Goal: Find specific page/section: Find specific page/section

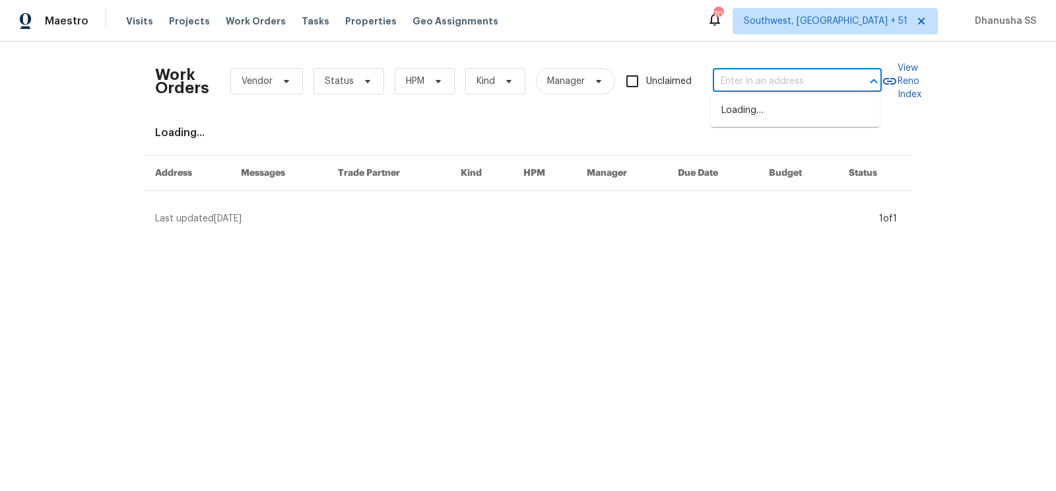
click at [727, 86] on input "text" at bounding box center [779, 81] width 132 height 20
paste input "[STREET_ADDRESS][PERSON_NAME]"
type input "[STREET_ADDRESS][PERSON_NAME]"
click at [747, 121] on li "[STREET_ADDRESS][PERSON_NAME]" at bounding box center [795, 118] width 169 height 36
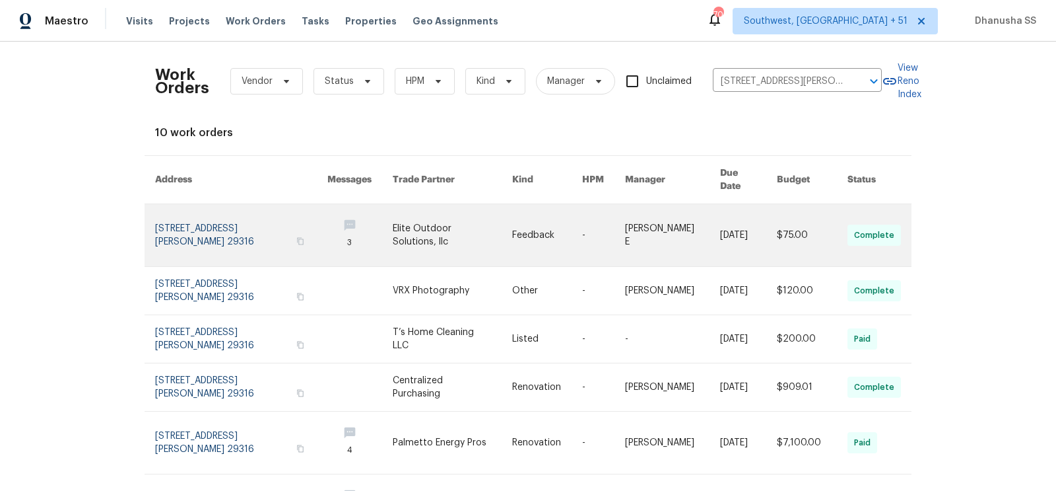
click at [625, 223] on td "[PERSON_NAME] E" at bounding box center [662, 235] width 95 height 63
click at [310, 232] on link at bounding box center [241, 235] width 172 height 62
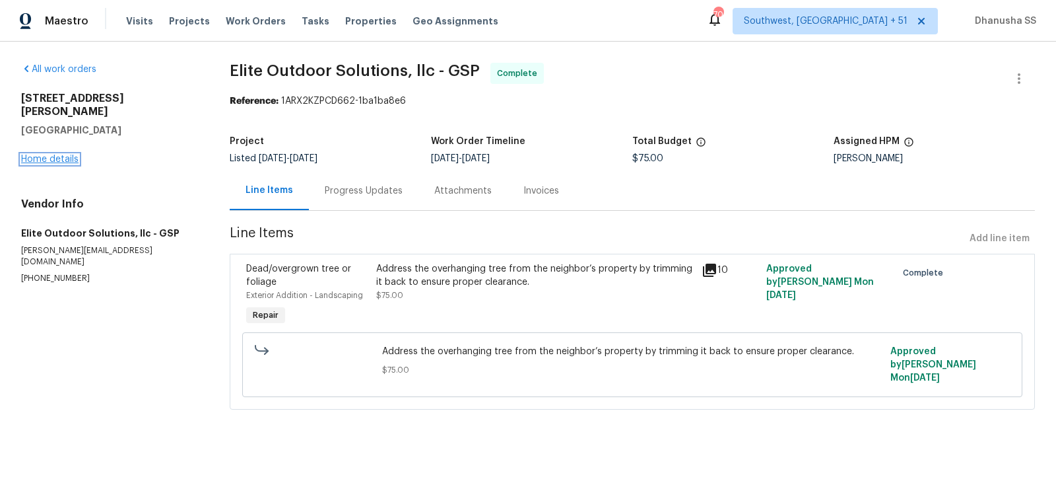
click at [52, 155] on link "Home details" at bounding box center [49, 159] width 57 height 9
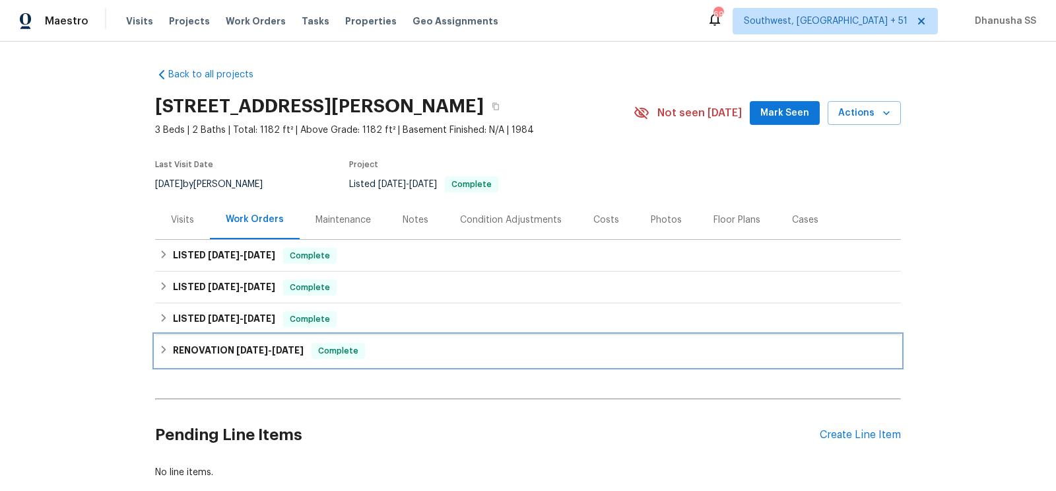
click at [384, 355] on div "RENOVATION [DATE] - [DATE] Complete" at bounding box center [528, 351] width 738 height 16
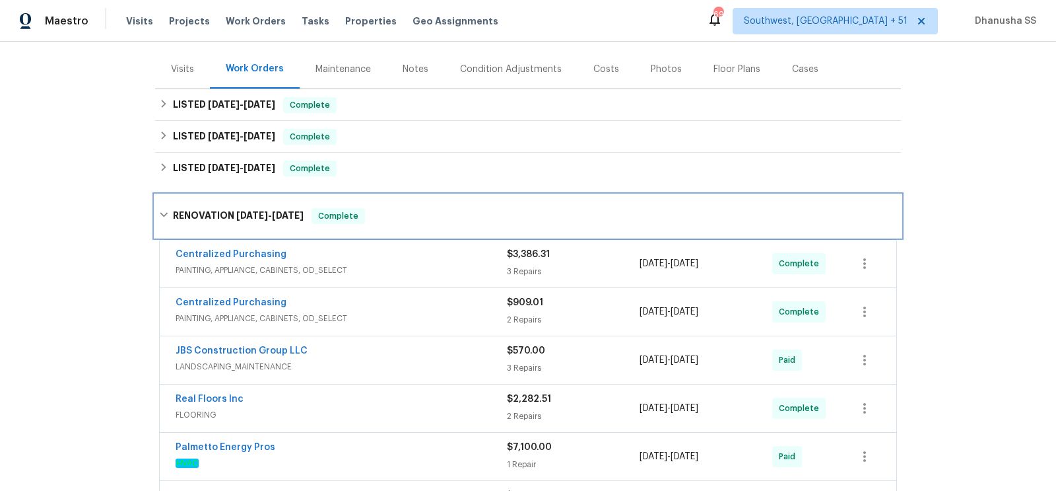
scroll to position [299, 0]
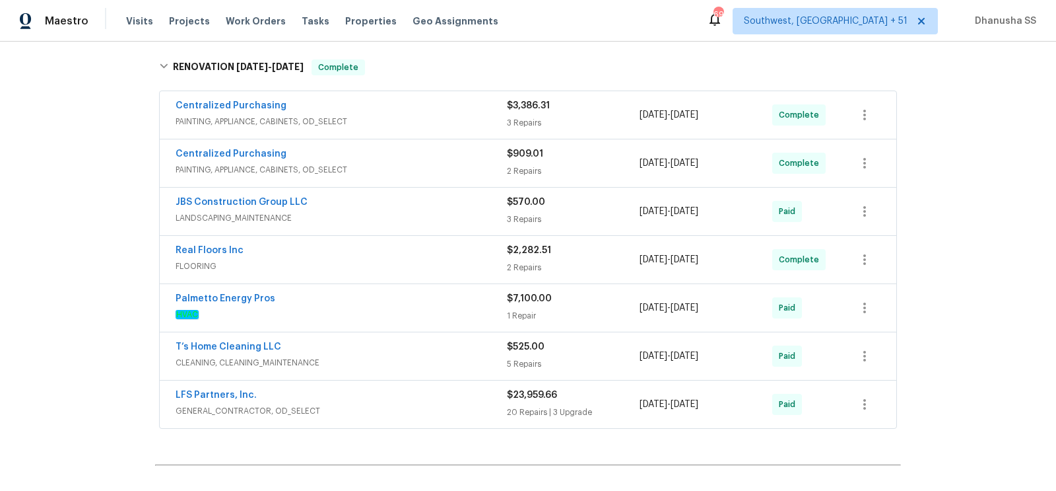
click at [443, 102] on div "Centralized Purchasing" at bounding box center [341, 107] width 331 height 16
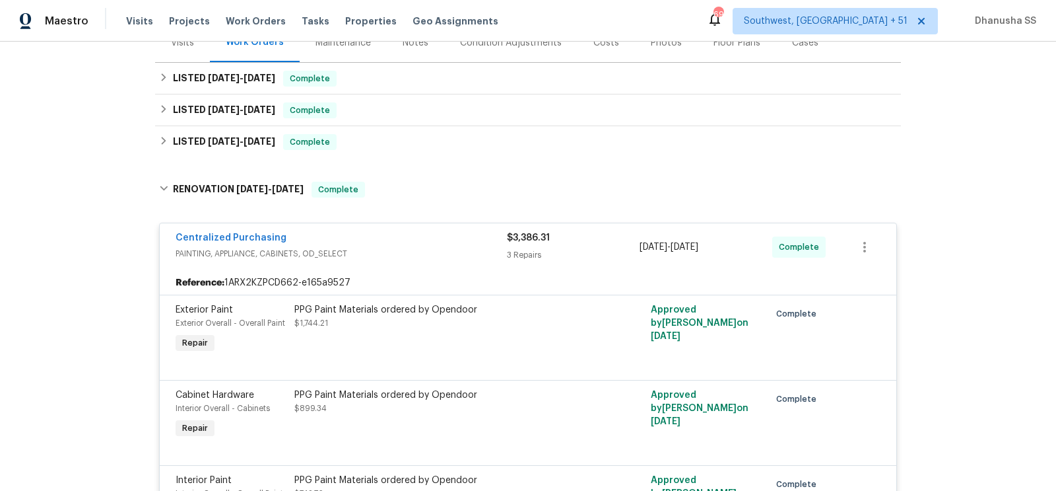
scroll to position [80, 0]
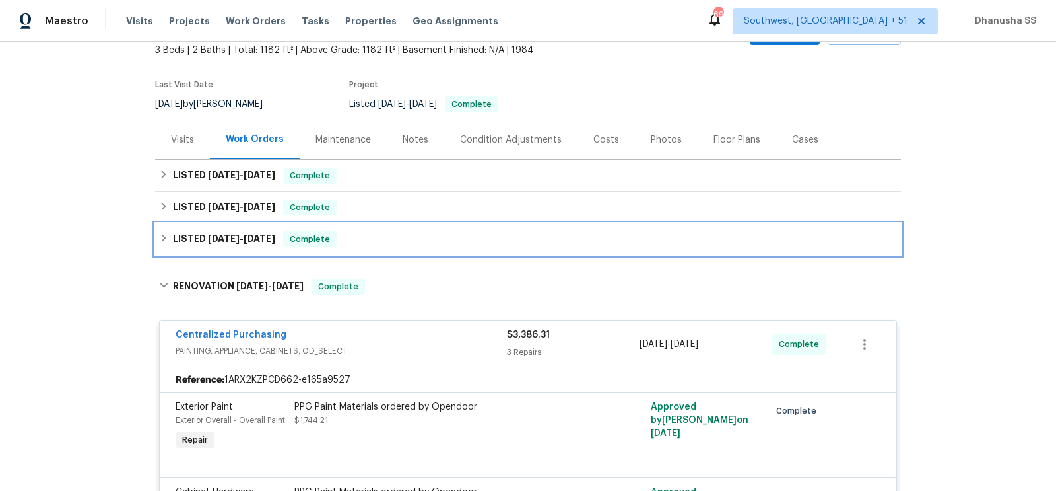
click at [441, 248] on div "LISTED [DATE] - [DATE] Complete" at bounding box center [528, 239] width 746 height 32
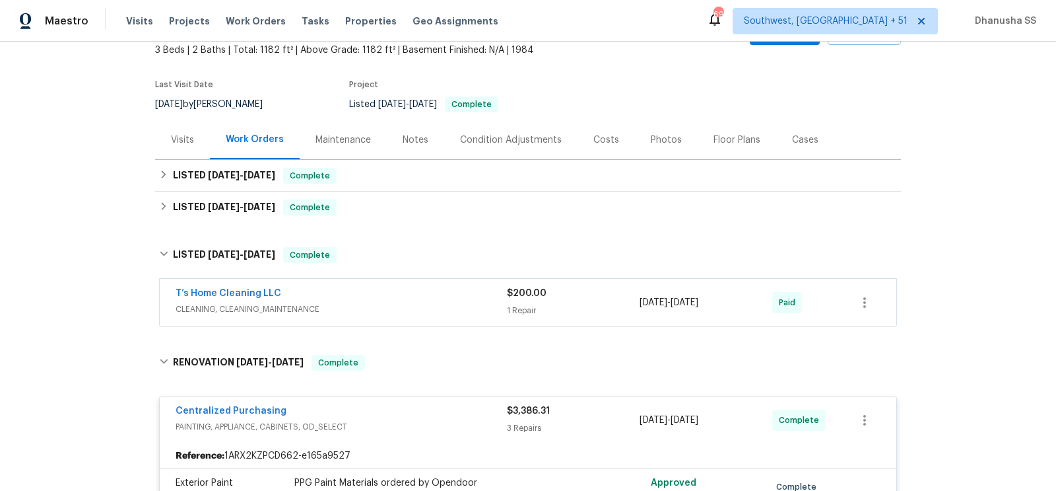
click at [454, 292] on div "T’s Home Cleaning LLC" at bounding box center [341, 295] width 331 height 16
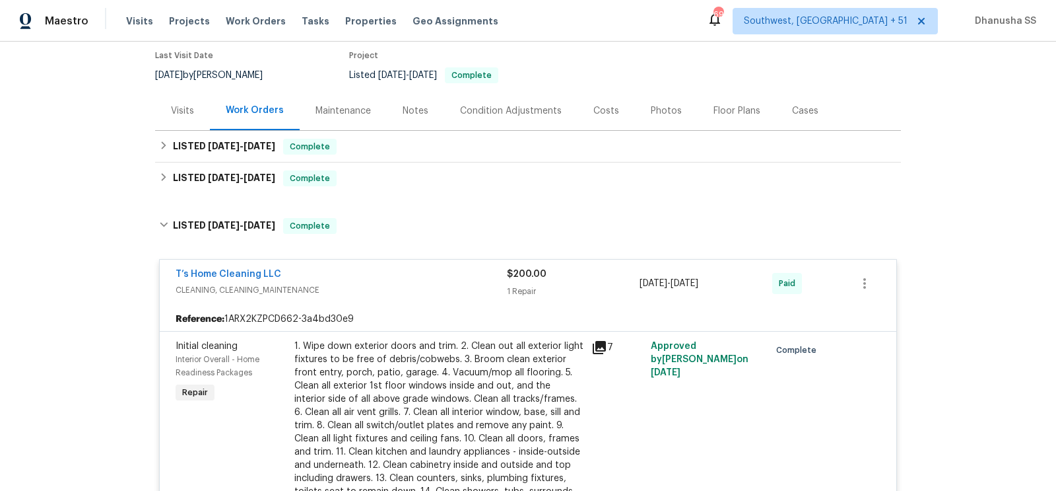
scroll to position [100, 0]
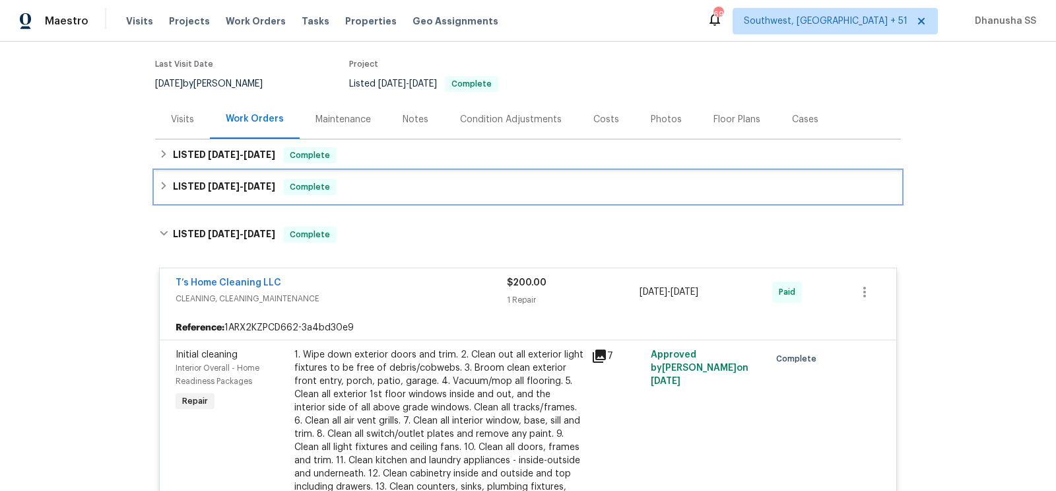
click at [415, 189] on div "LISTED [DATE] - [DATE] Complete" at bounding box center [528, 187] width 738 height 16
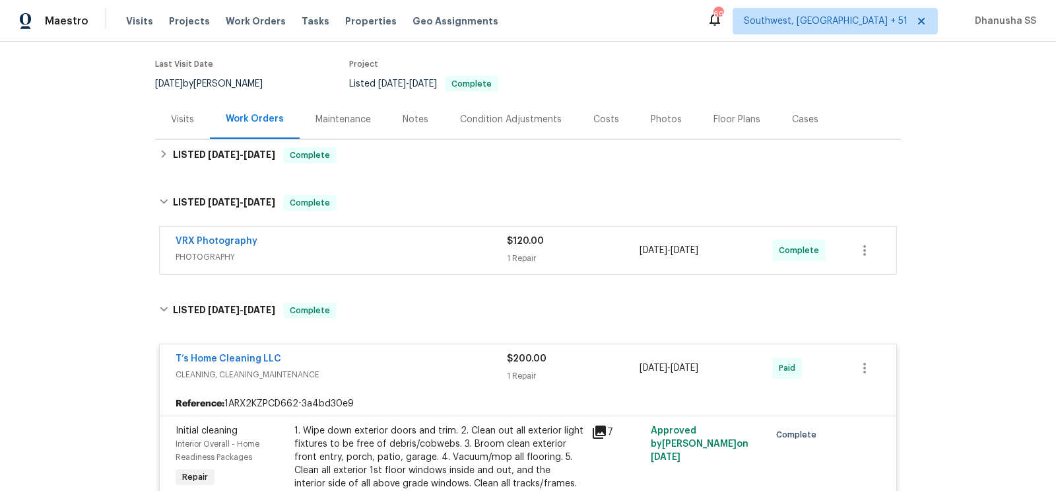
click at [423, 239] on div "VRX Photography" at bounding box center [341, 242] width 331 height 16
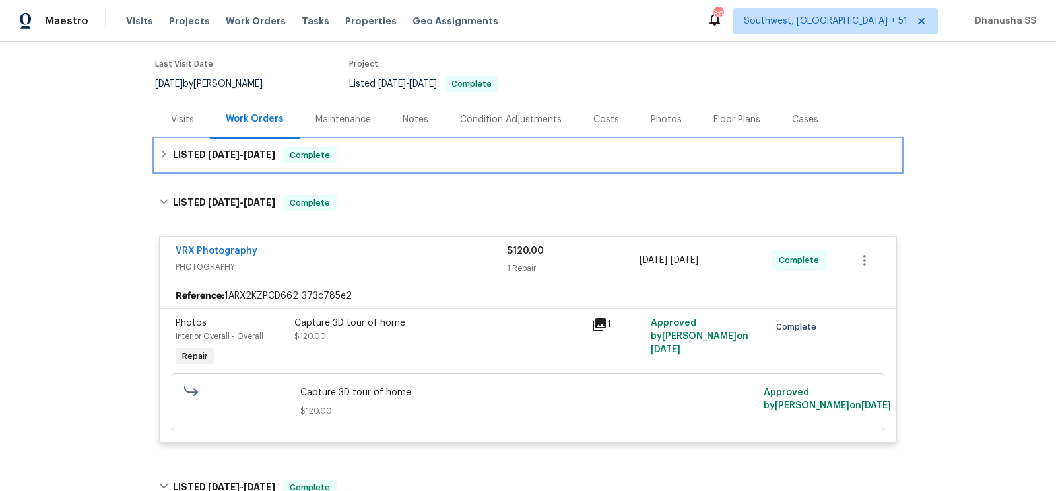
click at [391, 155] on div "LISTED [DATE] - [DATE] Complete" at bounding box center [528, 155] width 738 height 16
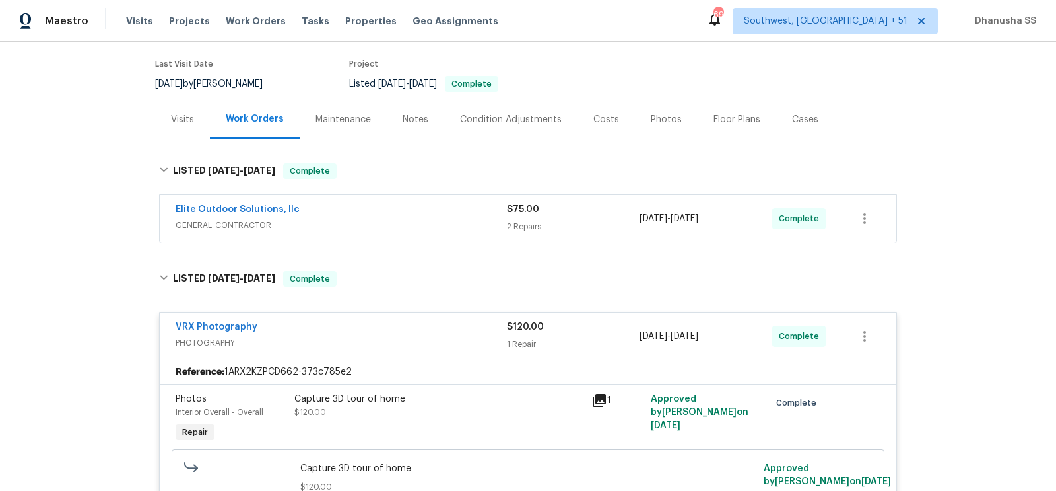
click at [410, 199] on div "Elite Outdoor Solutions, llc GENERAL_CONTRACTOR $75.00 2 Repairs [DATE] - [DATE…" at bounding box center [528, 219] width 737 height 48
click at [440, 224] on span "GENERAL_CONTRACTOR" at bounding box center [341, 225] width 331 height 13
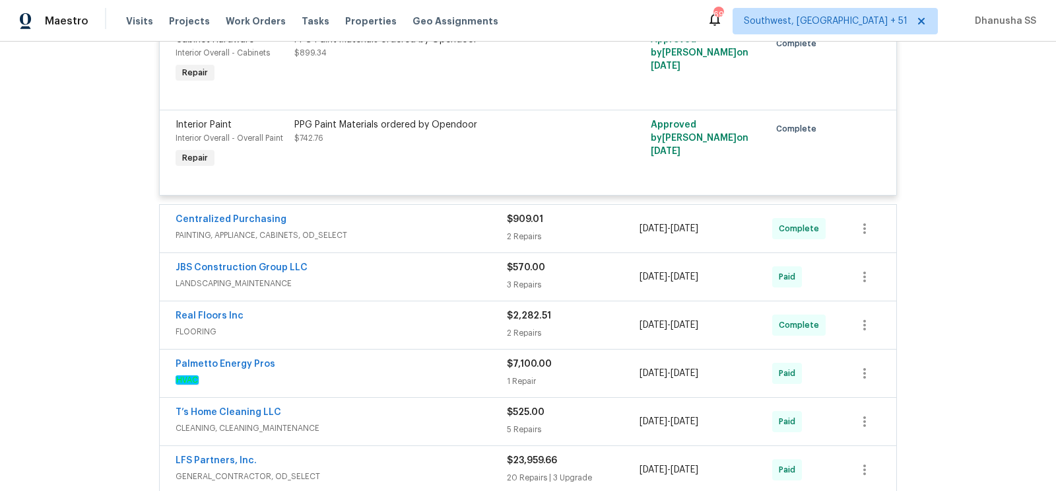
scroll to position [1677, 0]
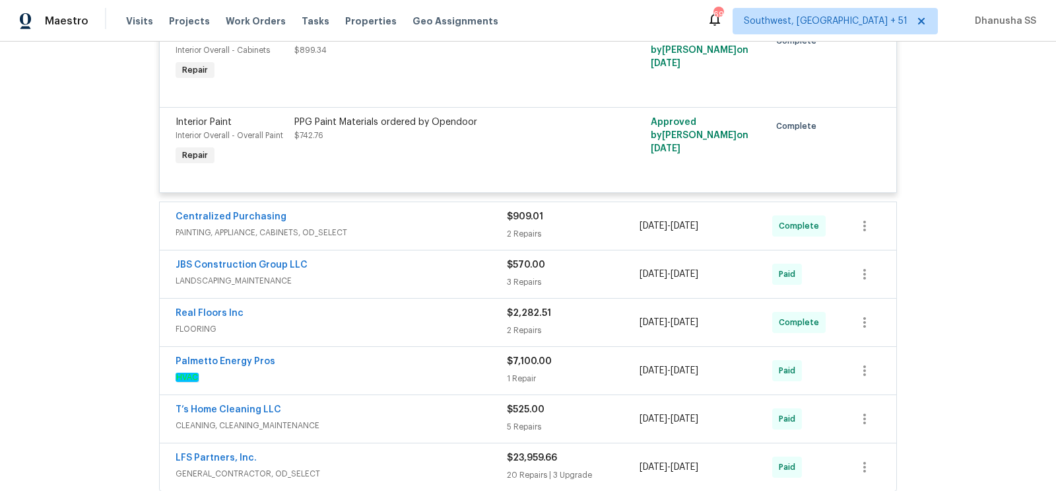
click at [458, 210] on div "Centralized Purchasing" at bounding box center [341, 218] width 331 height 16
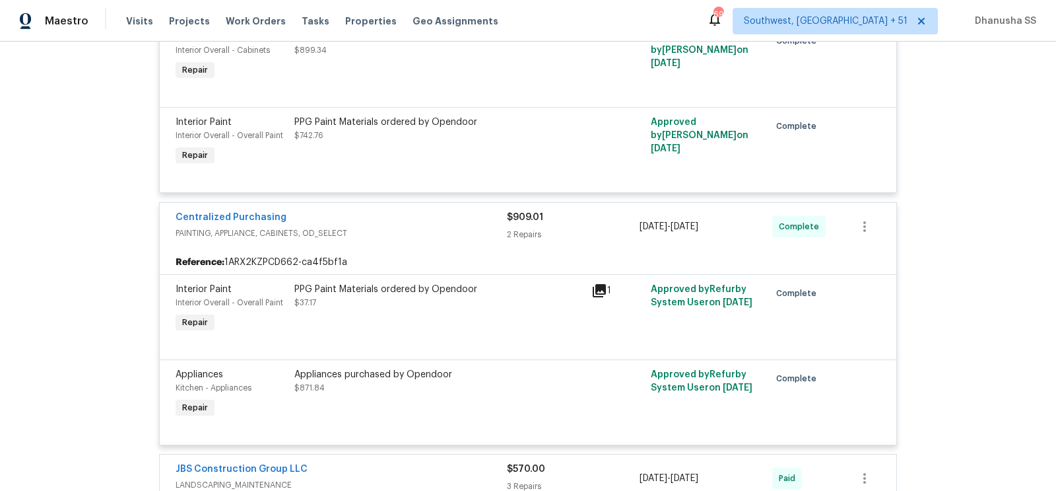
scroll to position [1916, 0]
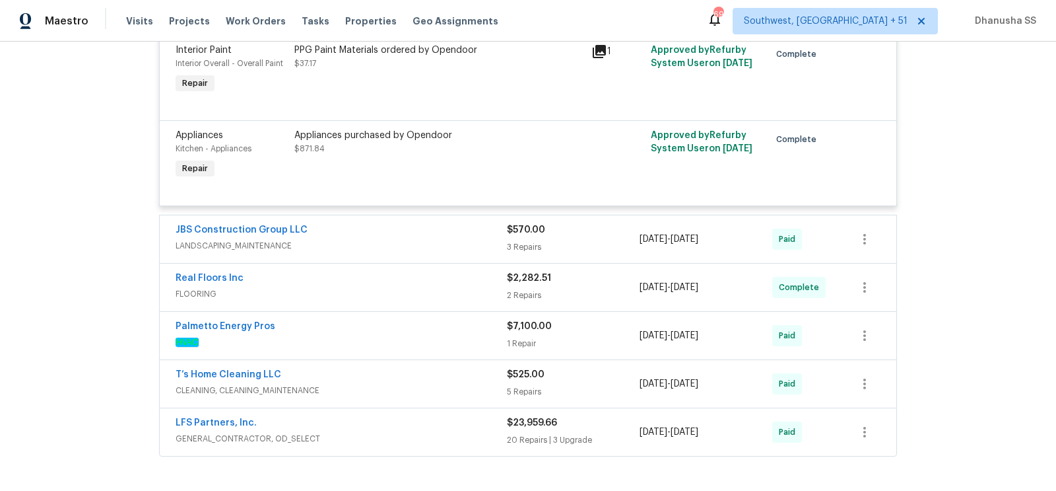
click at [454, 223] on div "JBS Construction Group LLC" at bounding box center [341, 231] width 331 height 16
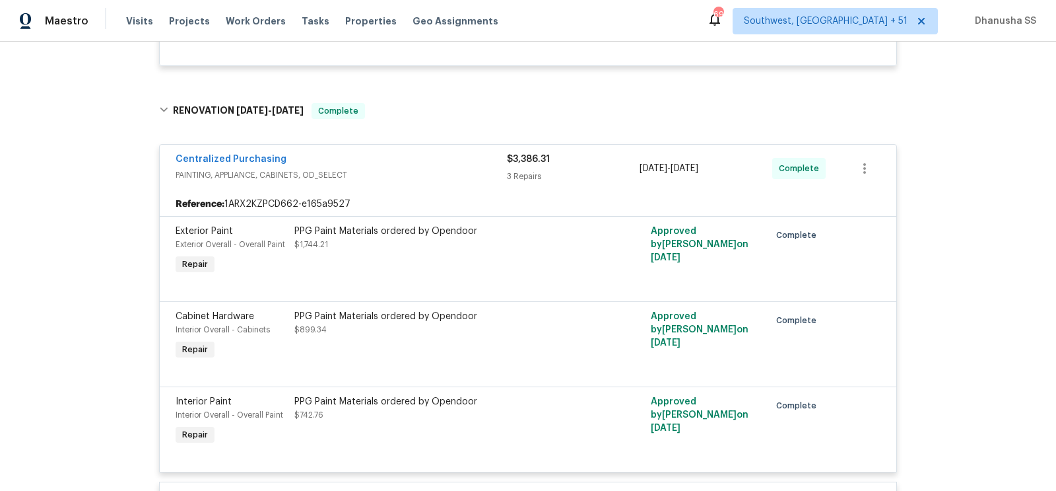
scroll to position [0, 0]
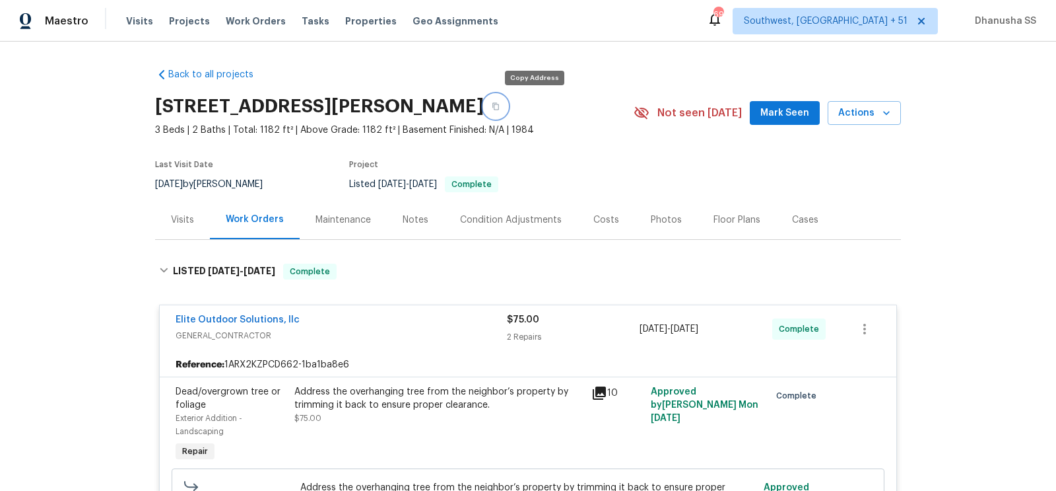
click at [499, 104] on icon "button" at bounding box center [496, 106] width 7 height 7
click at [240, 20] on span "Work Orders" at bounding box center [256, 21] width 60 height 13
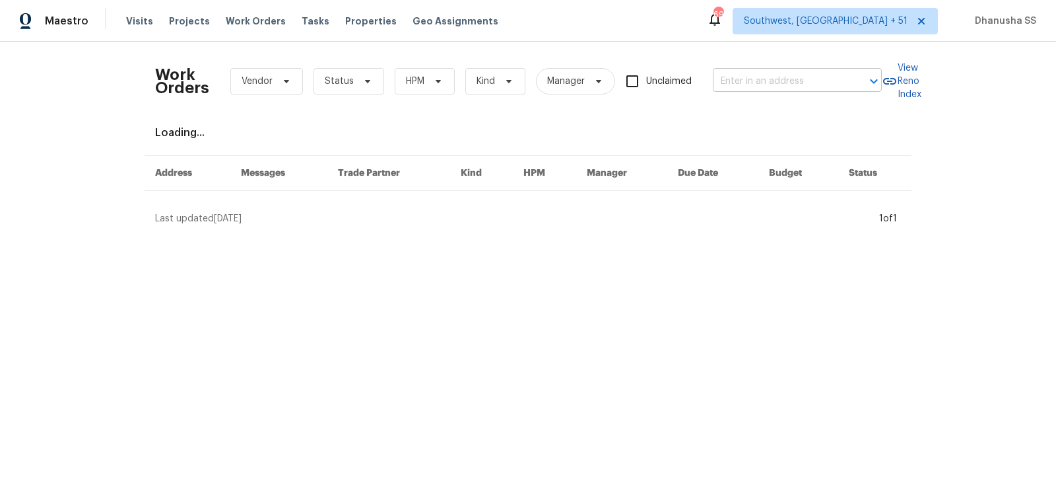
click at [734, 82] on input "text" at bounding box center [779, 81] width 132 height 20
paste input "[STREET_ADDRESS][PERSON_NAME]"
type input "[STREET_ADDRESS][PERSON_NAME]"
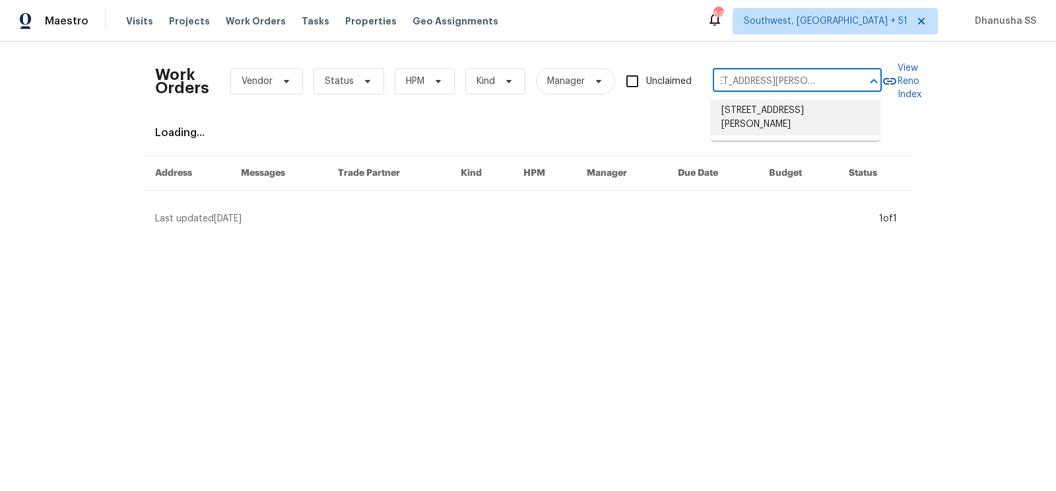
click at [748, 123] on li "[STREET_ADDRESS][PERSON_NAME]" at bounding box center [795, 118] width 169 height 36
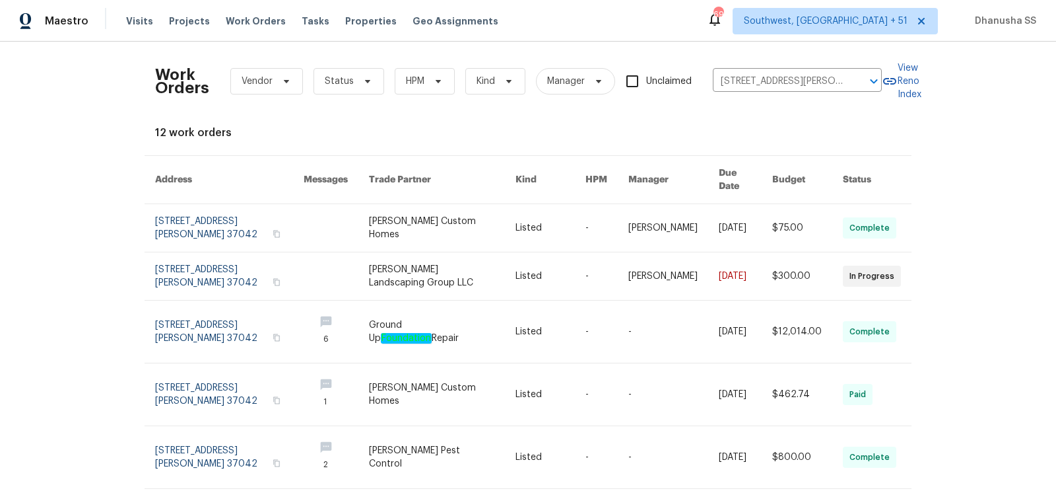
click at [496, 215] on link at bounding box center [442, 228] width 147 height 48
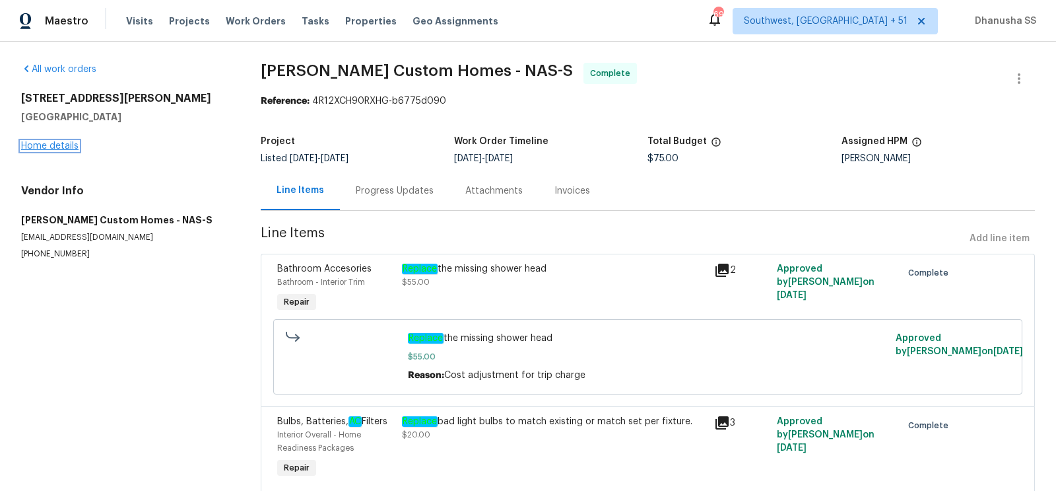
click at [53, 142] on link "Home details" at bounding box center [49, 145] width 57 height 9
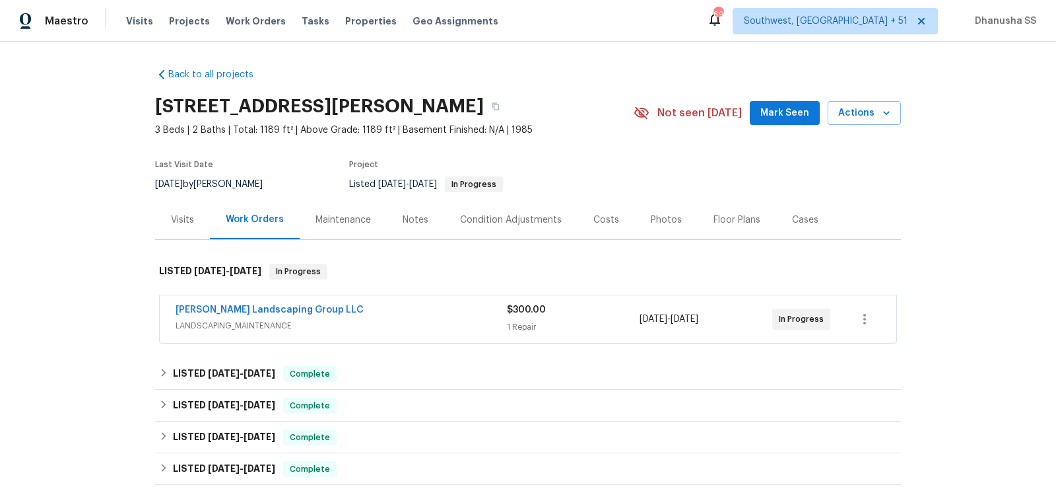
scroll to position [252, 0]
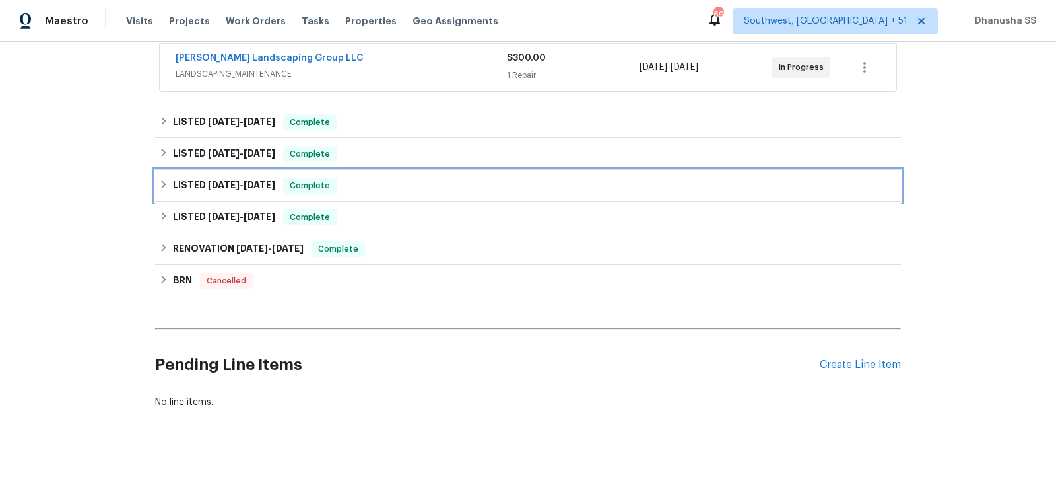
click at [387, 180] on div "LISTED [DATE] - [DATE] Complete" at bounding box center [528, 186] width 738 height 16
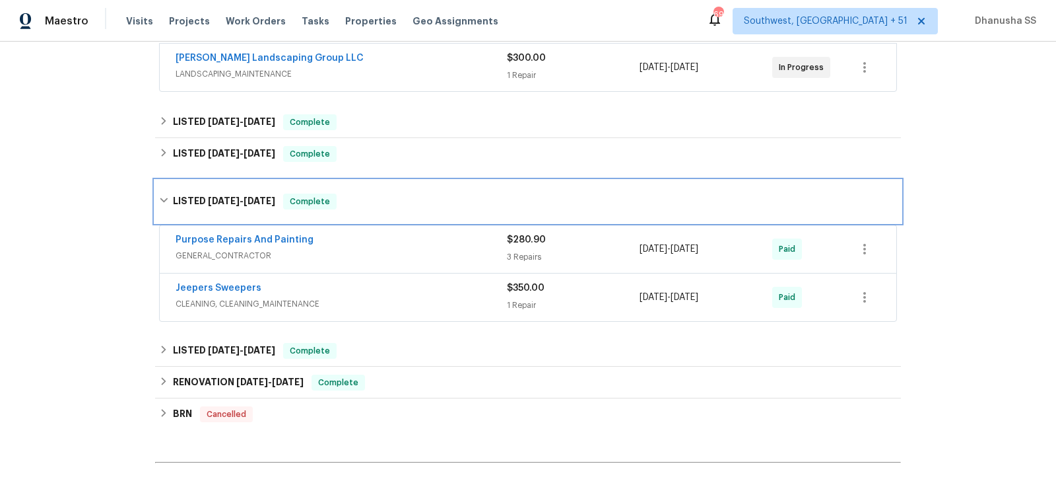
scroll to position [281, 0]
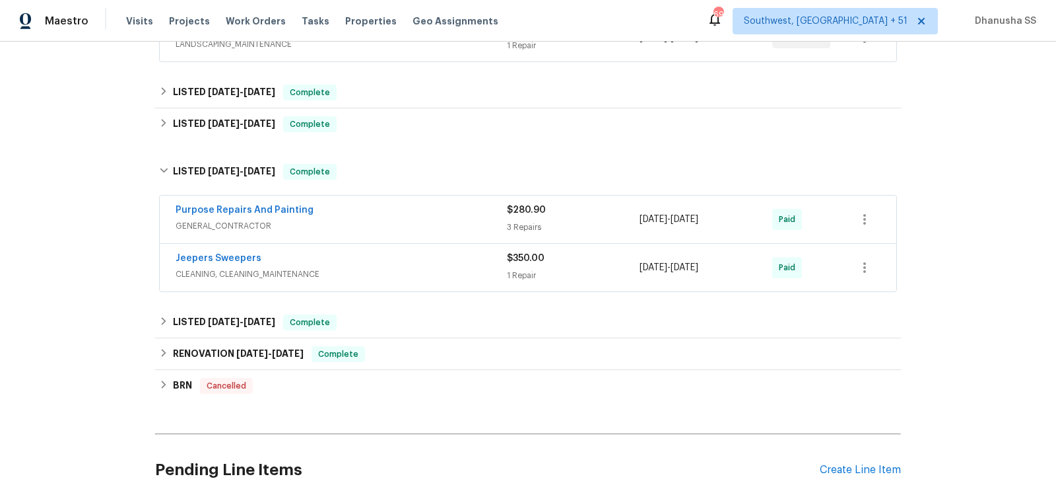
click at [432, 229] on span "GENERAL_CONTRACTOR" at bounding box center [341, 225] width 331 height 13
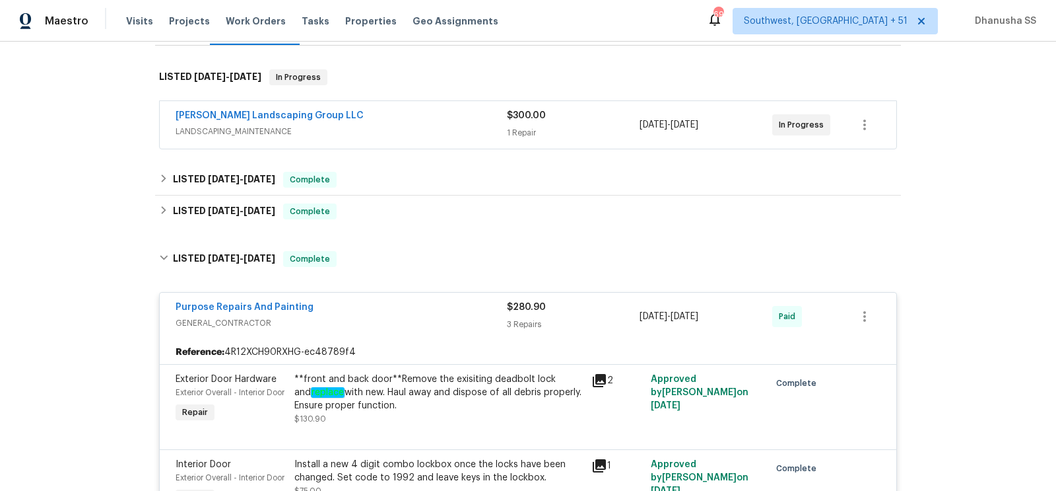
scroll to position [160, 0]
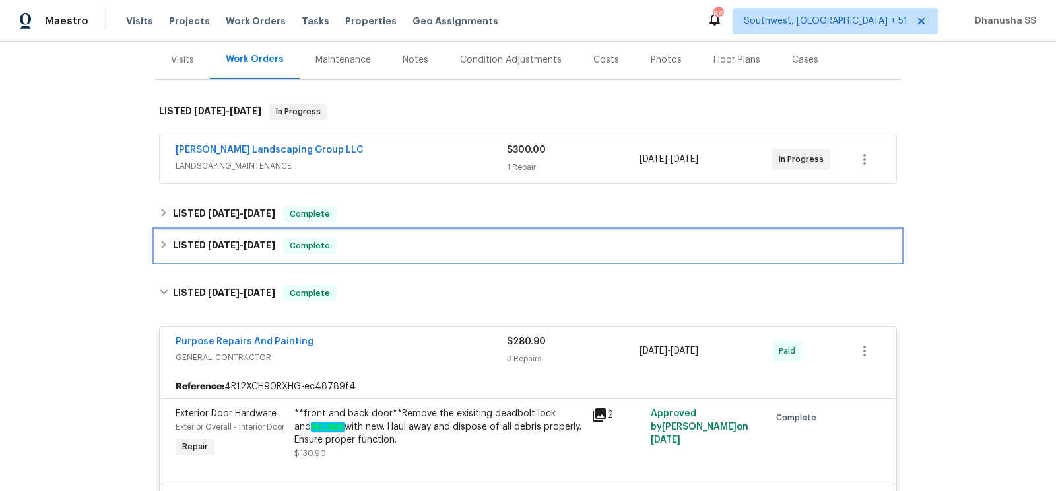
click at [404, 246] on div "LISTED [DATE] - [DATE] Complete" at bounding box center [528, 246] width 738 height 16
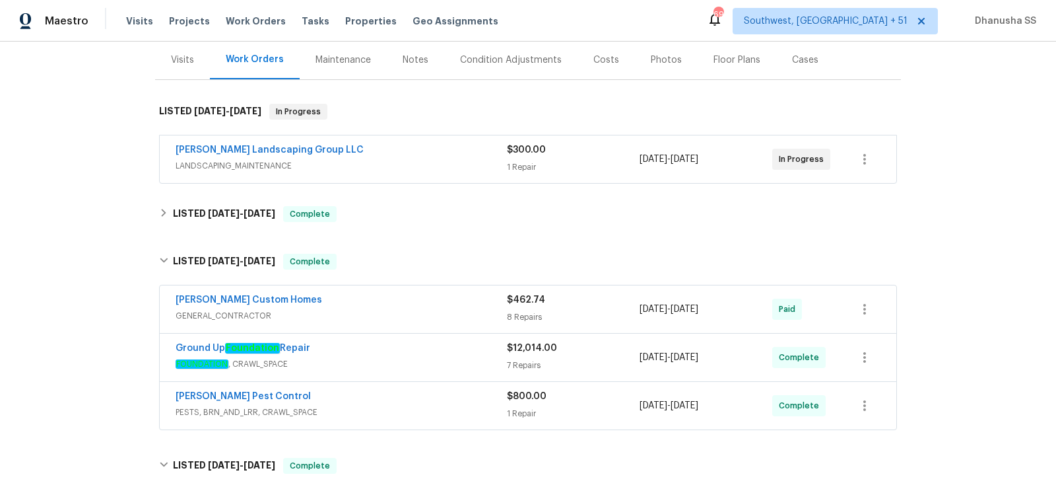
click at [434, 405] on span "PESTS, BRN_AND_LRR, CRAWL_SPACE" at bounding box center [341, 411] width 331 height 13
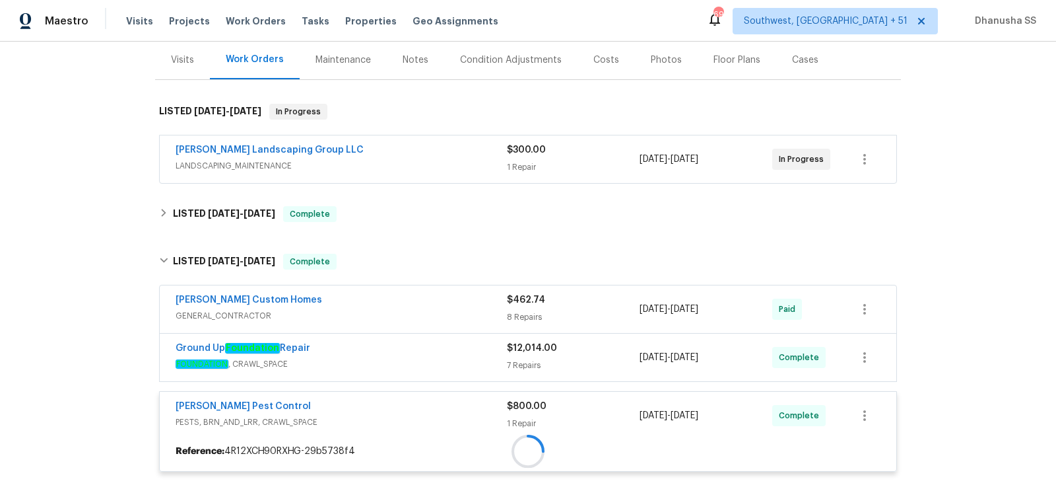
scroll to position [401, 0]
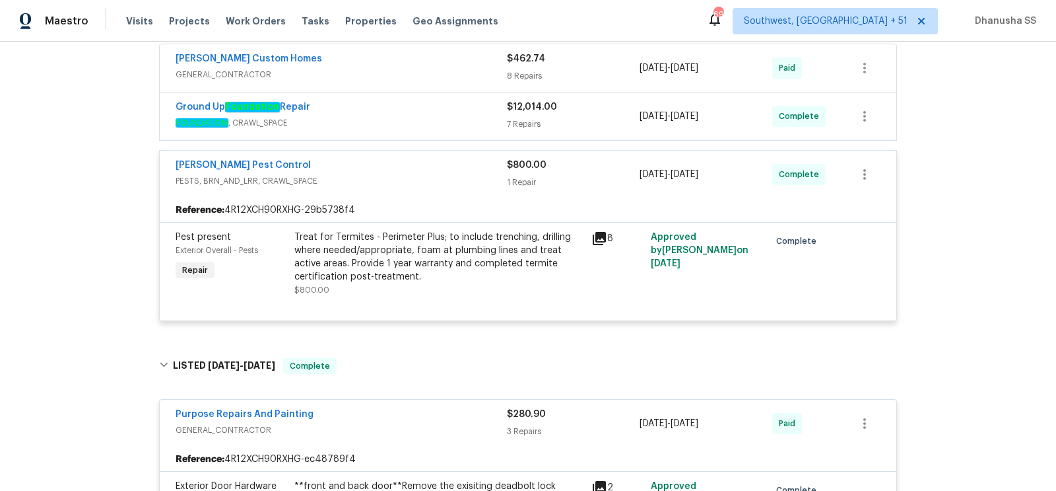
click at [407, 110] on div "Ground Up Foundation Repair" at bounding box center [341, 108] width 331 height 16
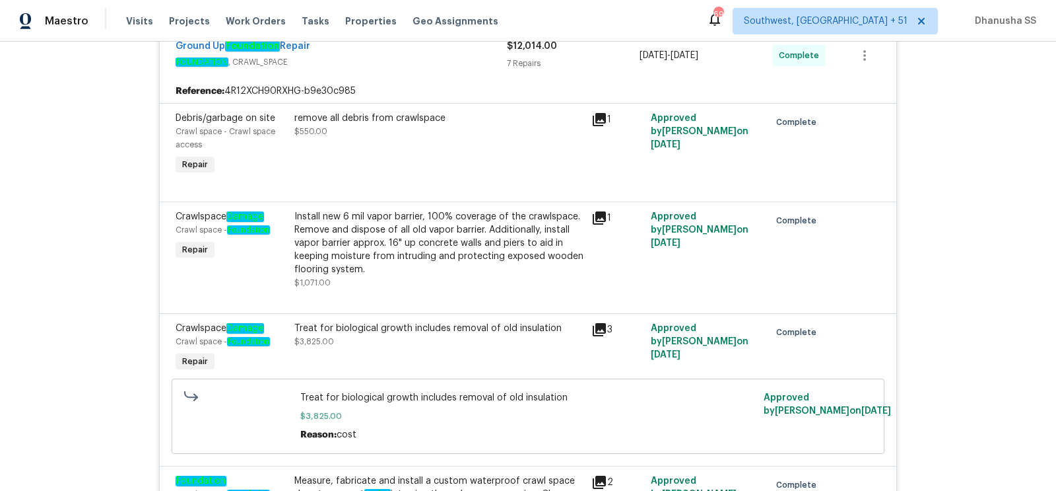
scroll to position [249, 0]
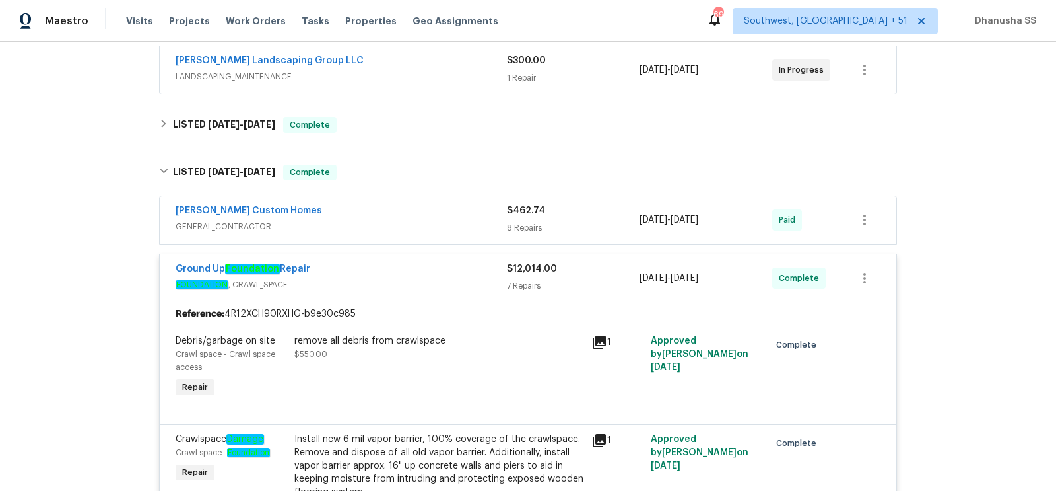
click at [431, 221] on span "GENERAL_CONTRACTOR" at bounding box center [341, 226] width 331 height 13
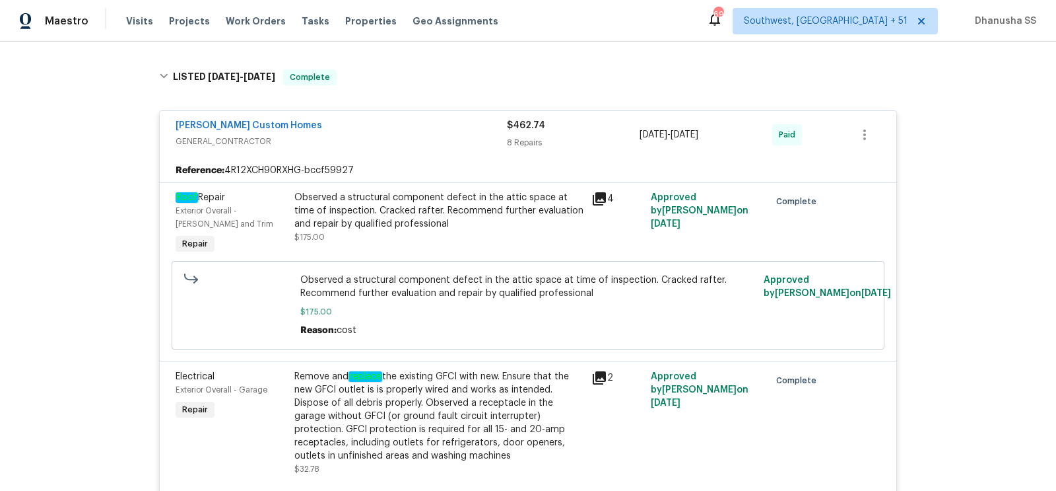
scroll to position [226, 0]
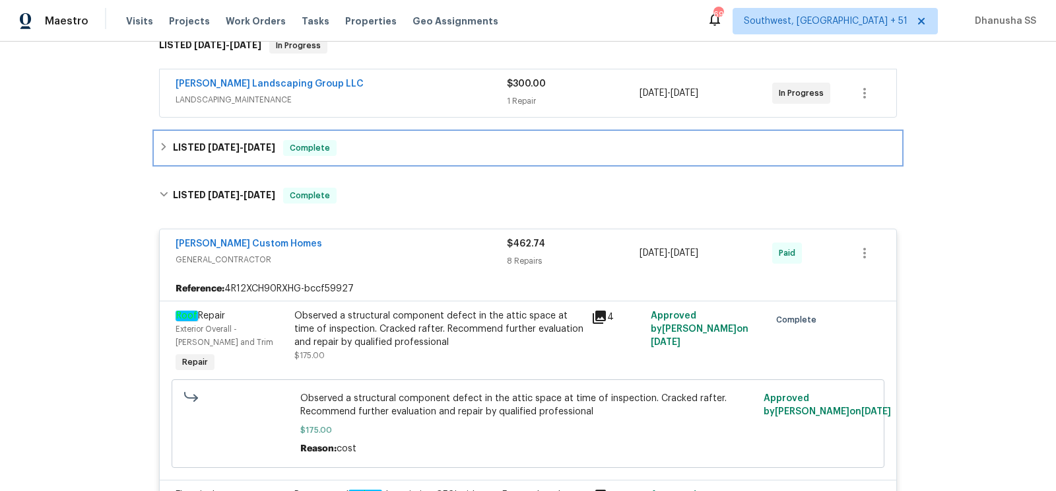
click at [411, 146] on div "LISTED [DATE] - [DATE] Complete" at bounding box center [528, 148] width 738 height 16
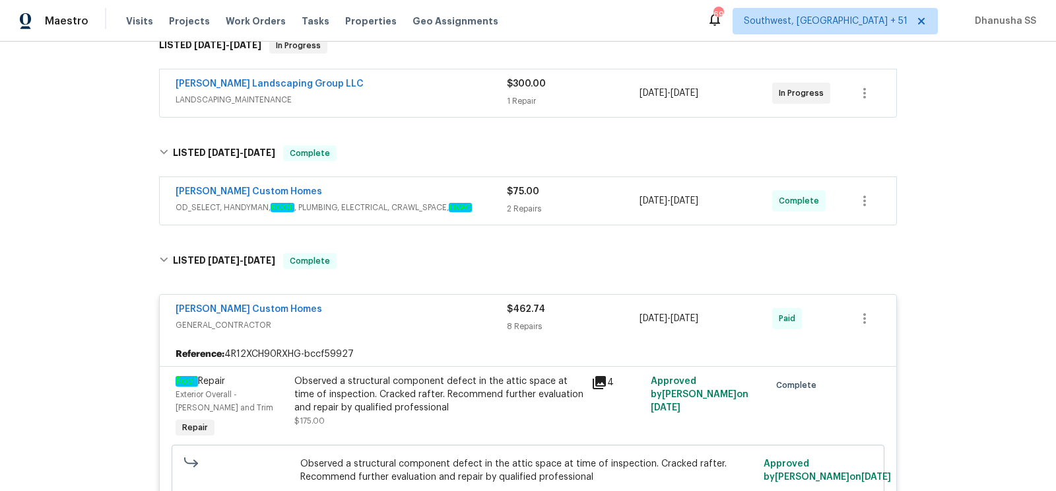
click at [470, 208] on em "HVAC" at bounding box center [460, 207] width 23 height 9
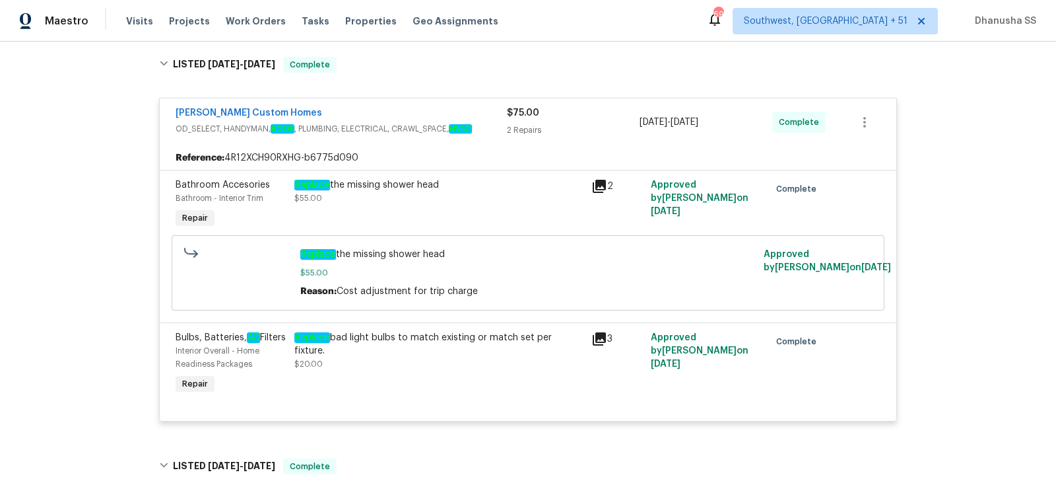
scroll to position [0, 0]
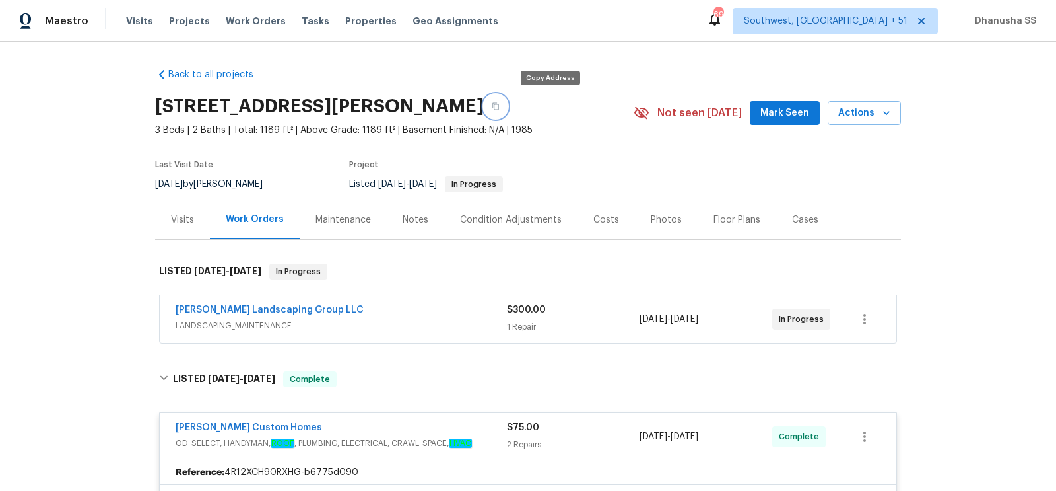
click at [508, 101] on button "button" at bounding box center [496, 106] width 24 height 24
